Goal: Navigation & Orientation: Find specific page/section

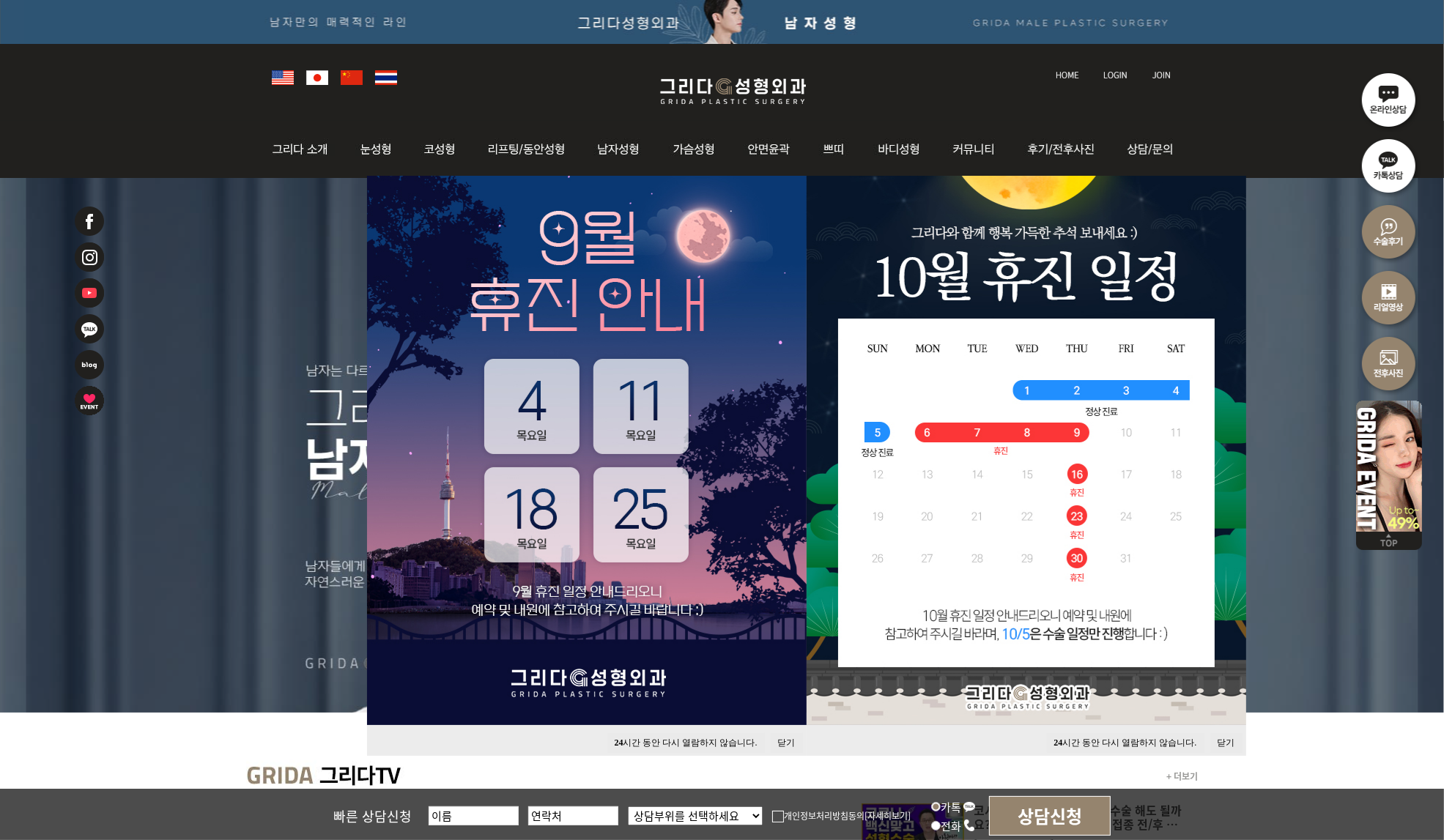
click at [785, 741] on button "닫기" at bounding box center [787, 742] width 32 height 20
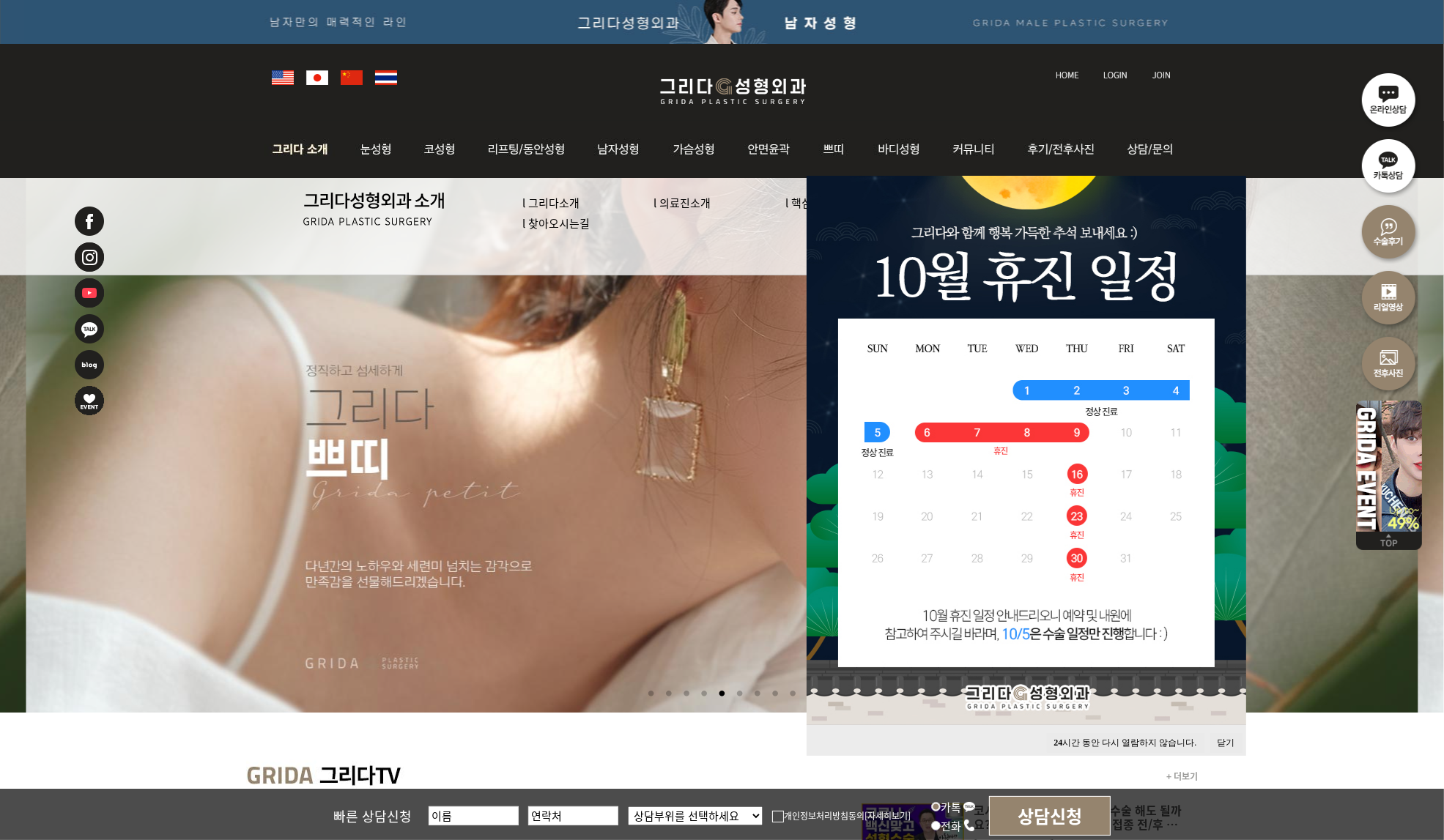
click at [688, 204] on link "l 의료진소개" at bounding box center [683, 202] width 57 height 15
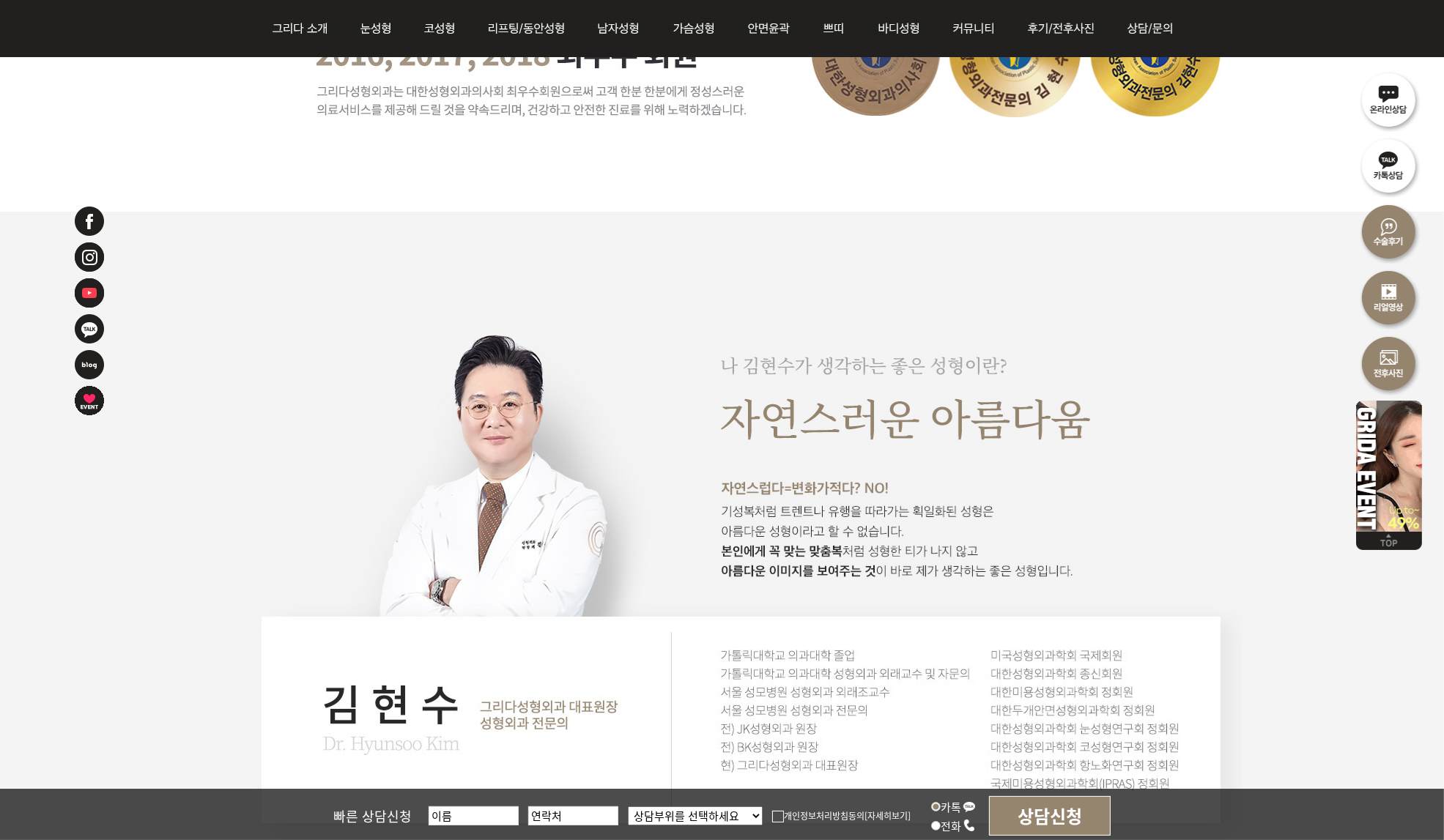
scroll to position [1025, 0]
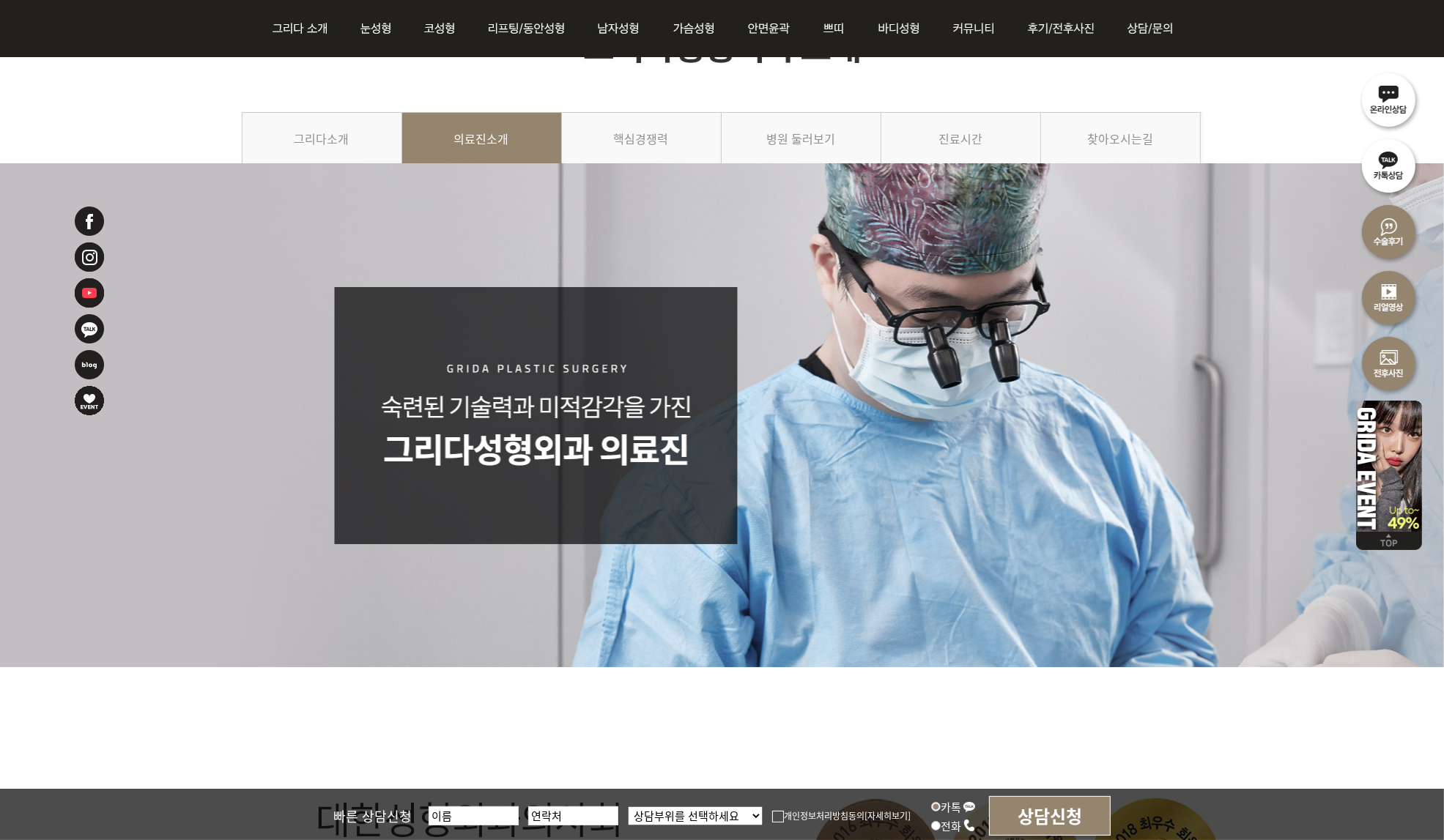
scroll to position [0, 0]
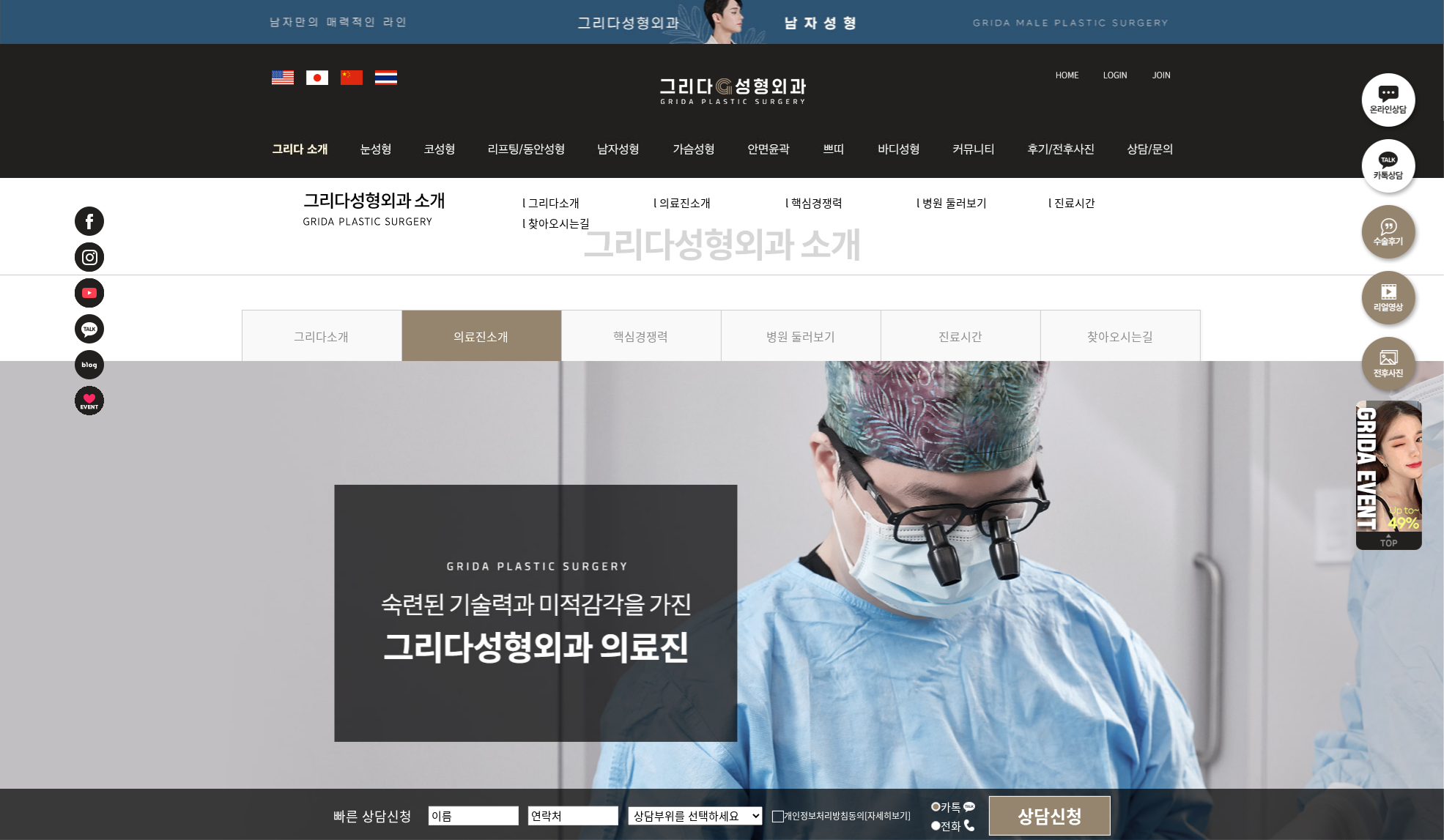
click at [538, 227] on link "l 찾아오시는길" at bounding box center [557, 223] width 68 height 15
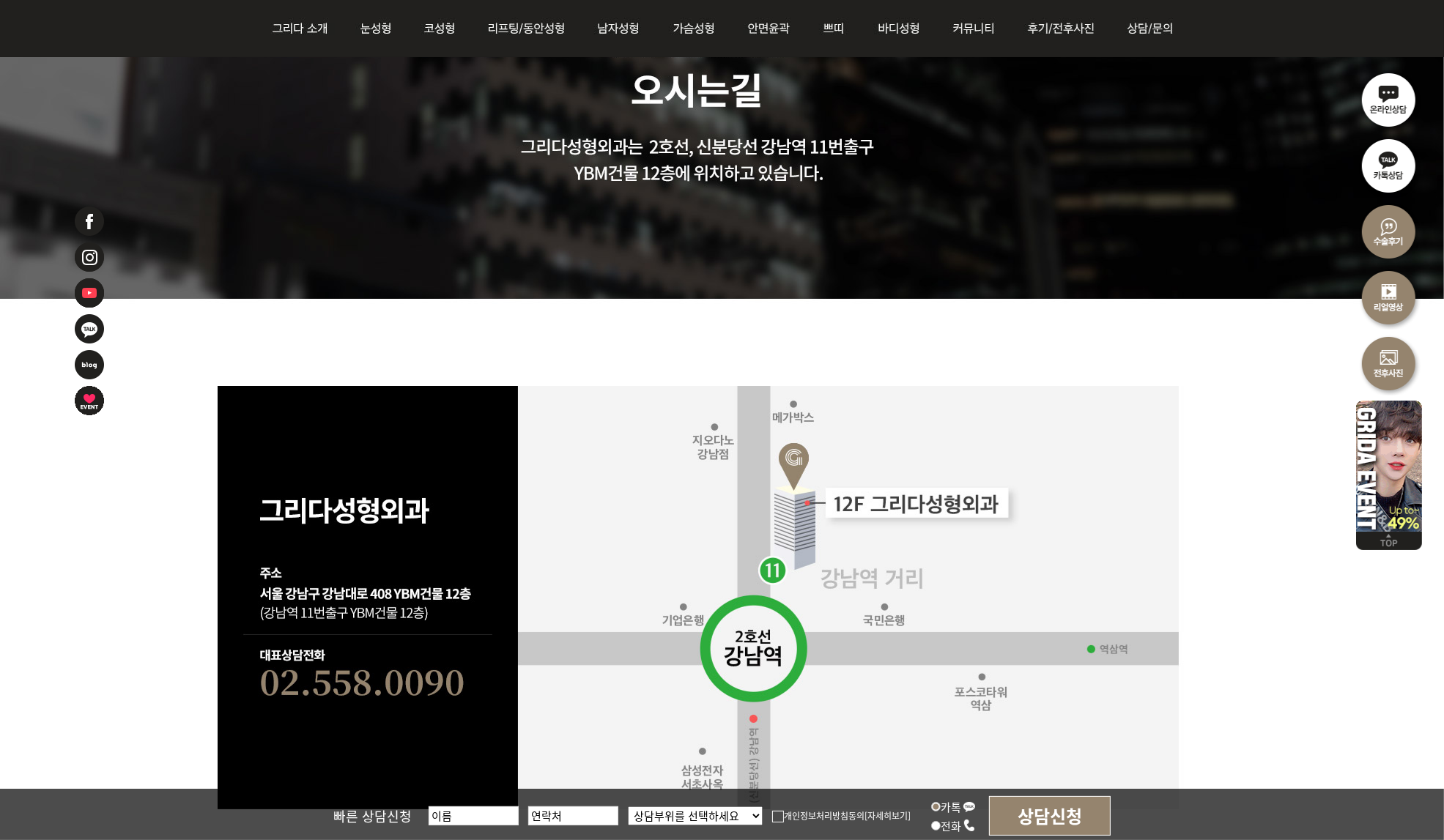
scroll to position [585, 0]
